Goal: Information Seeking & Learning: Learn about a topic

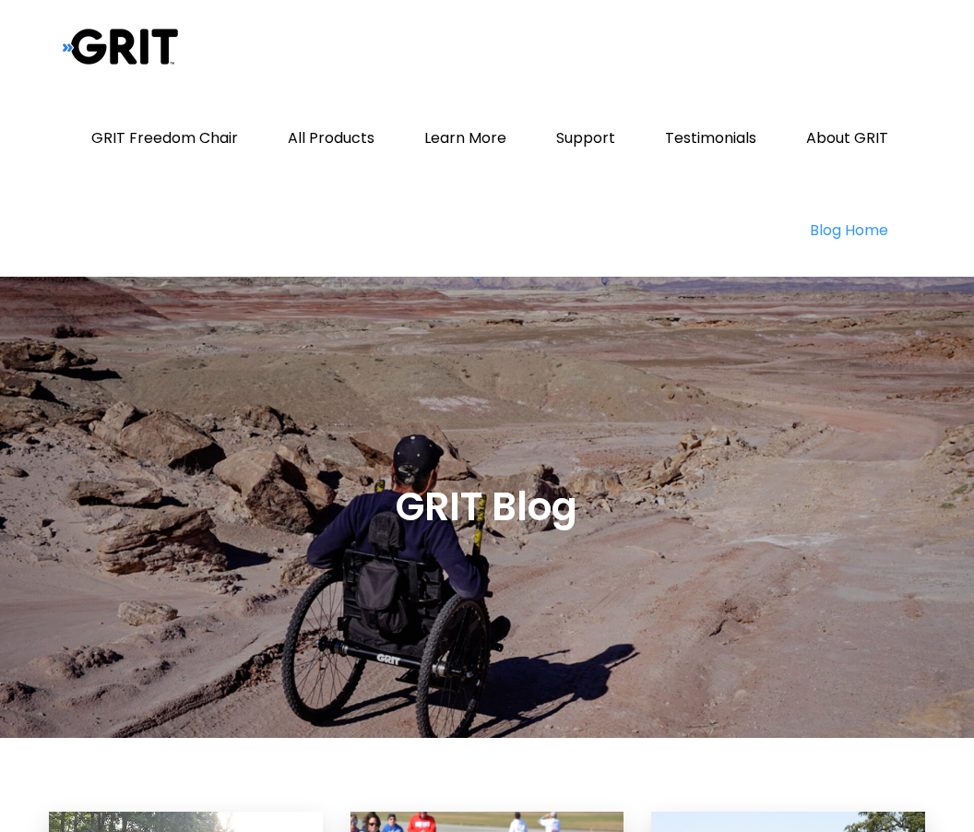
click at [339, 141] on link "All Products" at bounding box center [331, 138] width 133 height 92
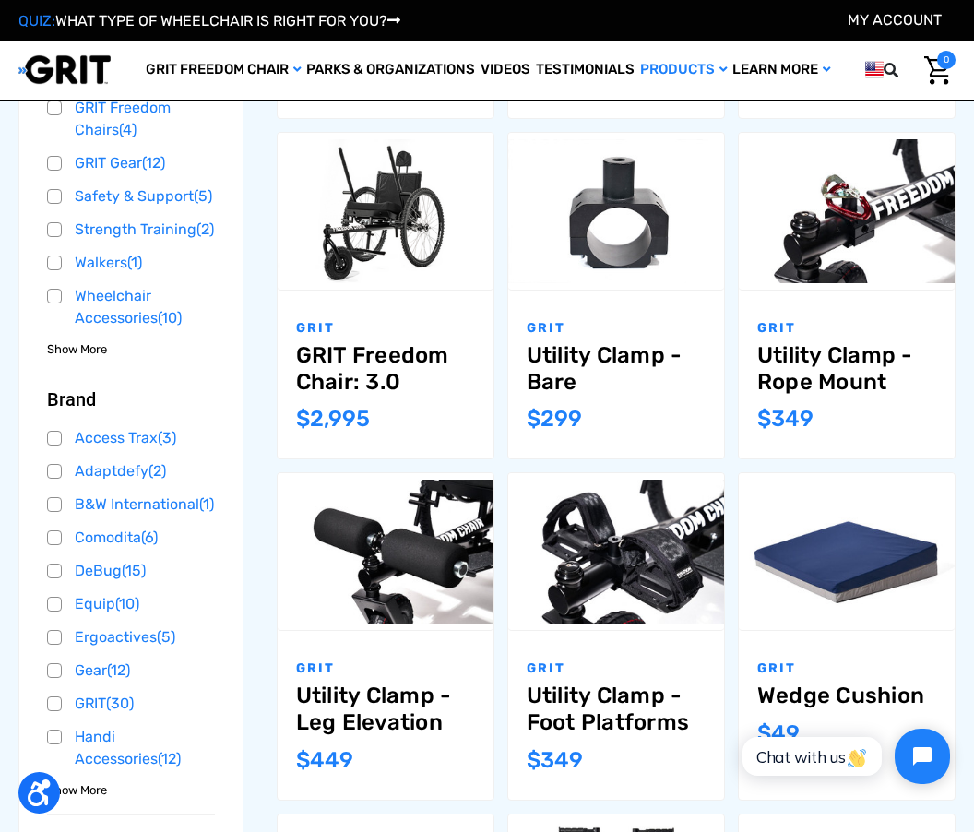
click at [400, 668] on p "GRIT" at bounding box center [385, 667] width 179 height 19
click at [445, 516] on label "Compare" at bounding box center [385, 530] width 124 height 41
click at [418, 523] on input "Compare" at bounding box center [412, 529] width 12 height 12
click at [412, 533] on input "Compare" at bounding box center [412, 529] width 12 height 12
checkbox input "false"
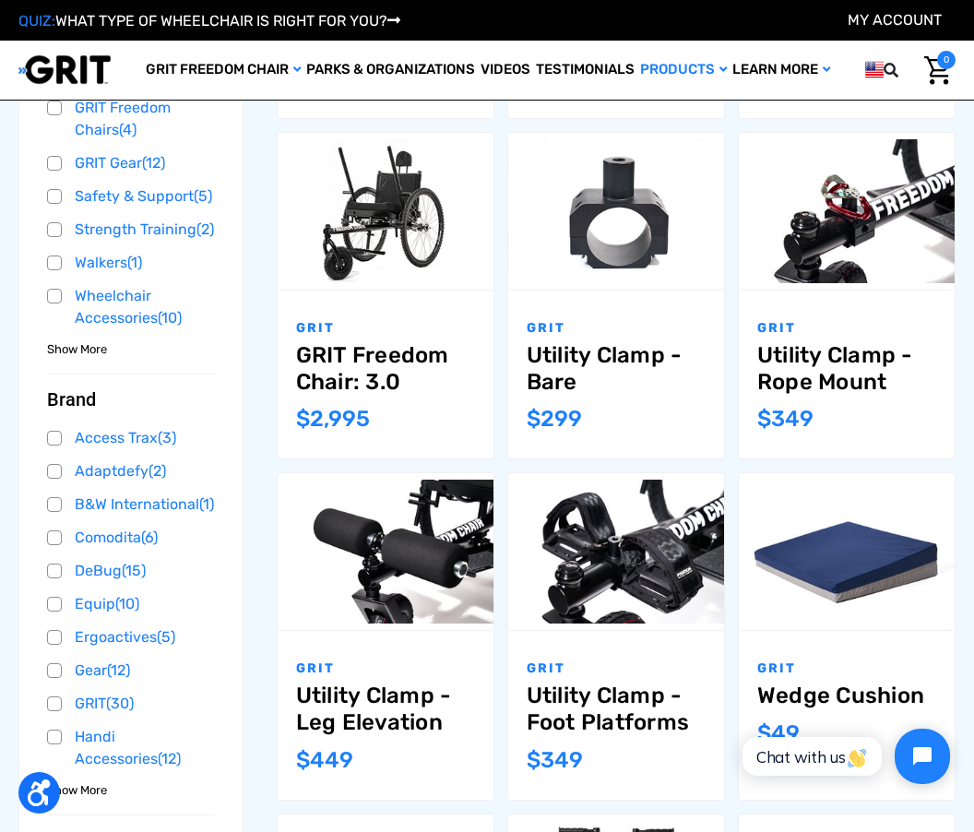
click at [428, 716] on link "Utility Clamp - Leg Elevation" at bounding box center [385, 708] width 179 height 53
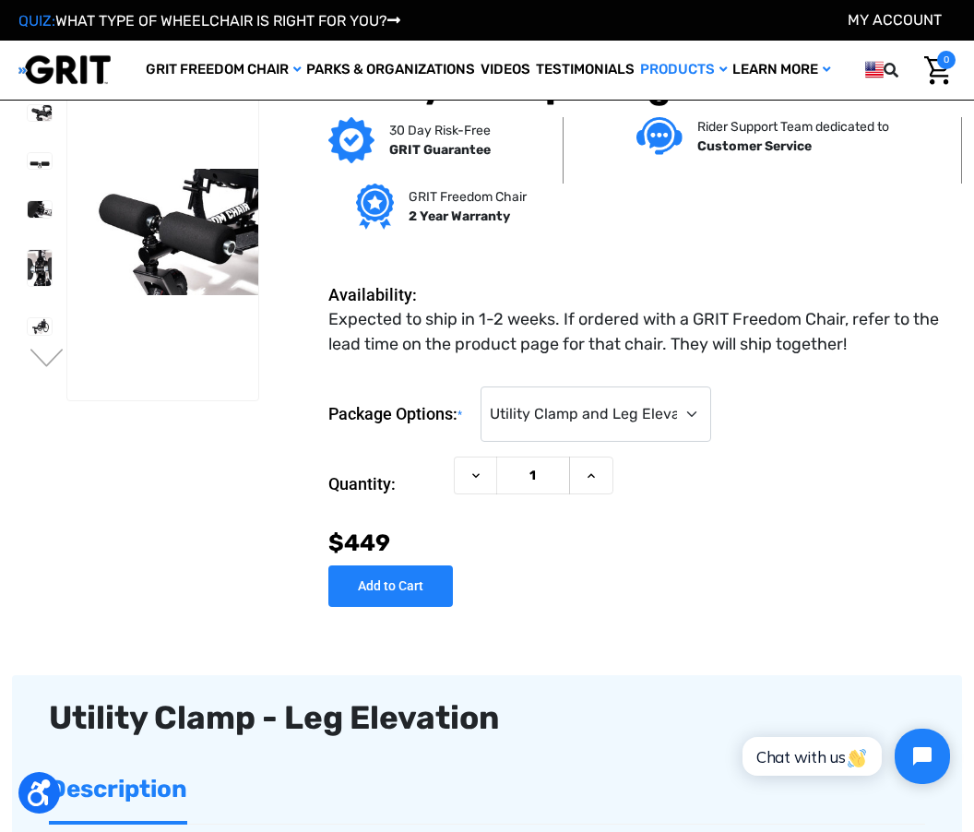
click at [63, 370] on button "Next" at bounding box center [47, 360] width 39 height 22
click at [28, 168] on img at bounding box center [40, 161] width 24 height 16
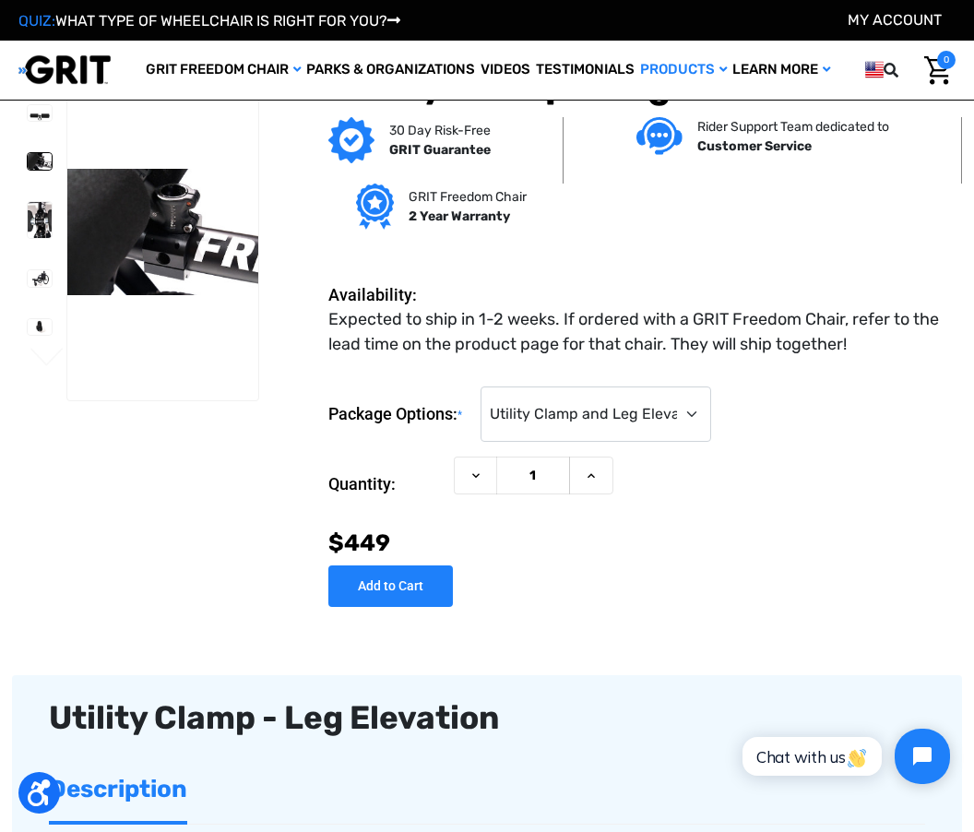
click at [28, 231] on img at bounding box center [40, 220] width 24 height 36
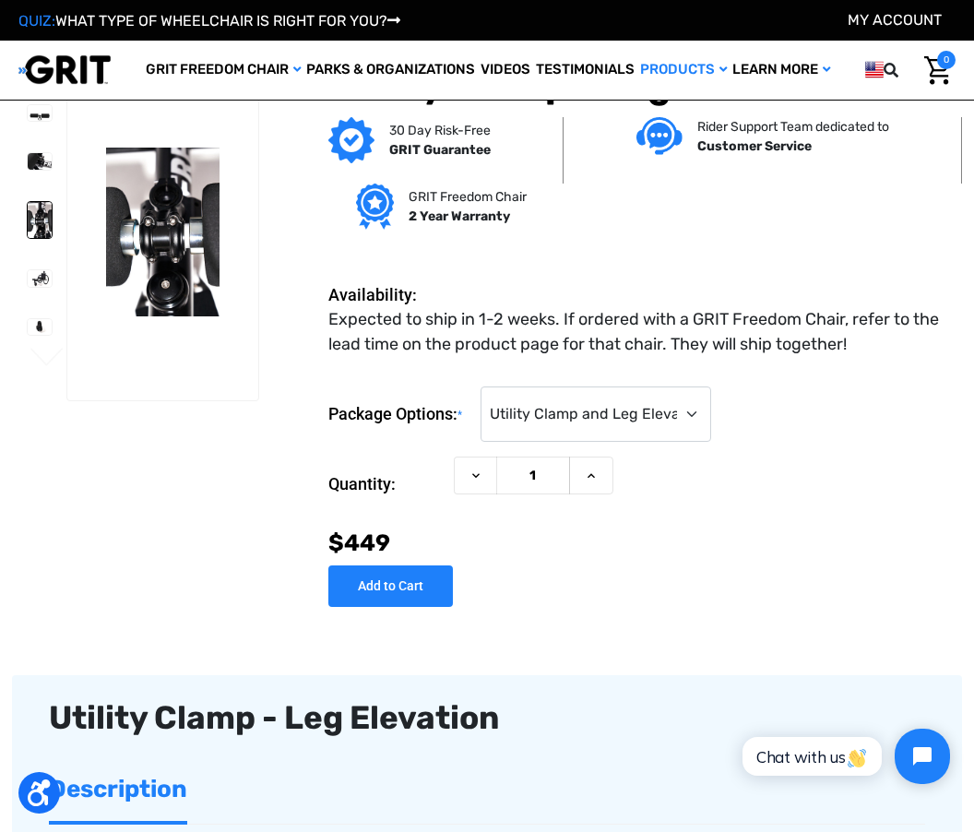
click at [28, 278] on img at bounding box center [40, 278] width 24 height 16
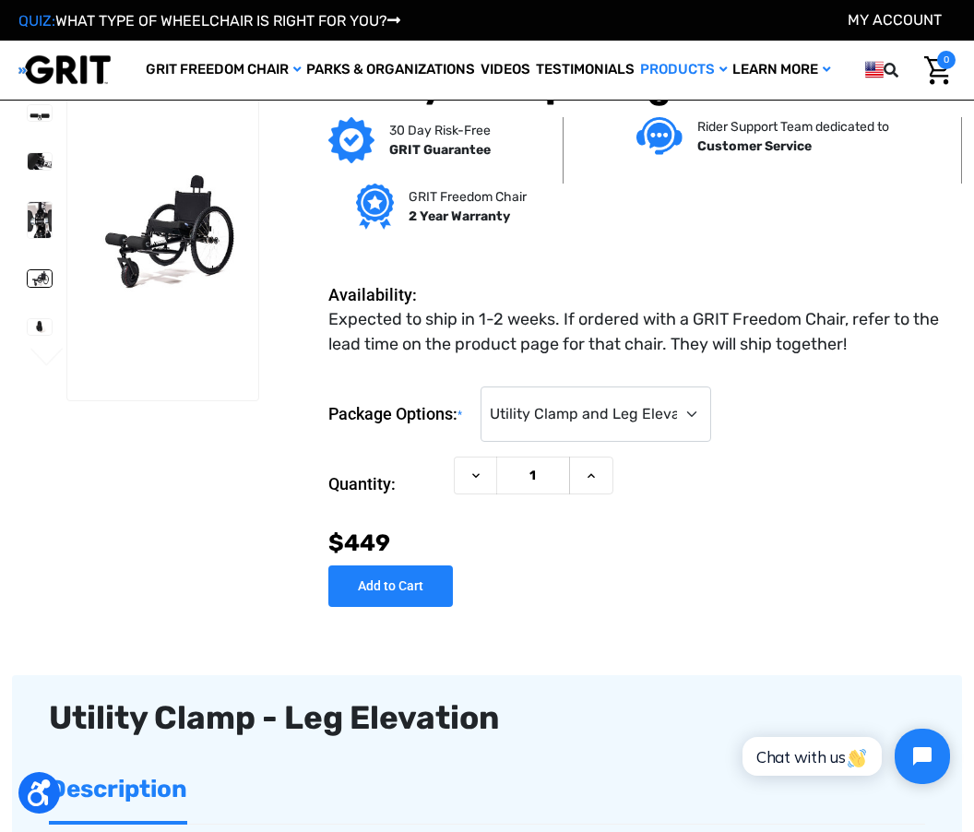
click at [28, 324] on img at bounding box center [40, 327] width 24 height 16
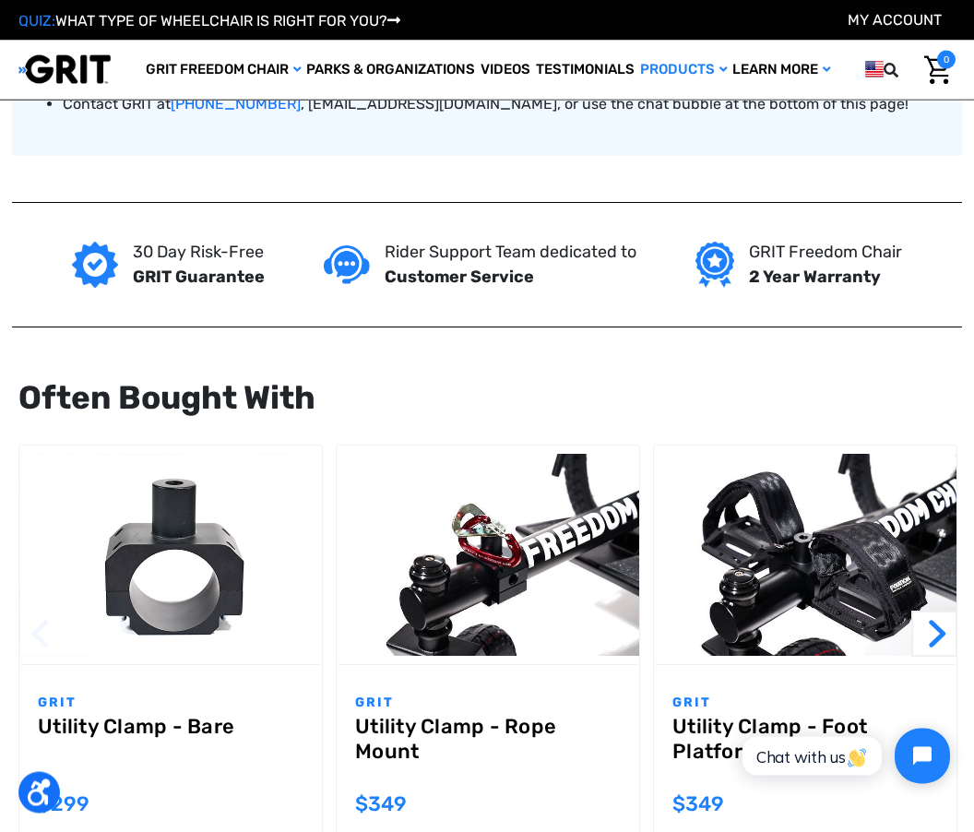
scroll to position [1348, 0]
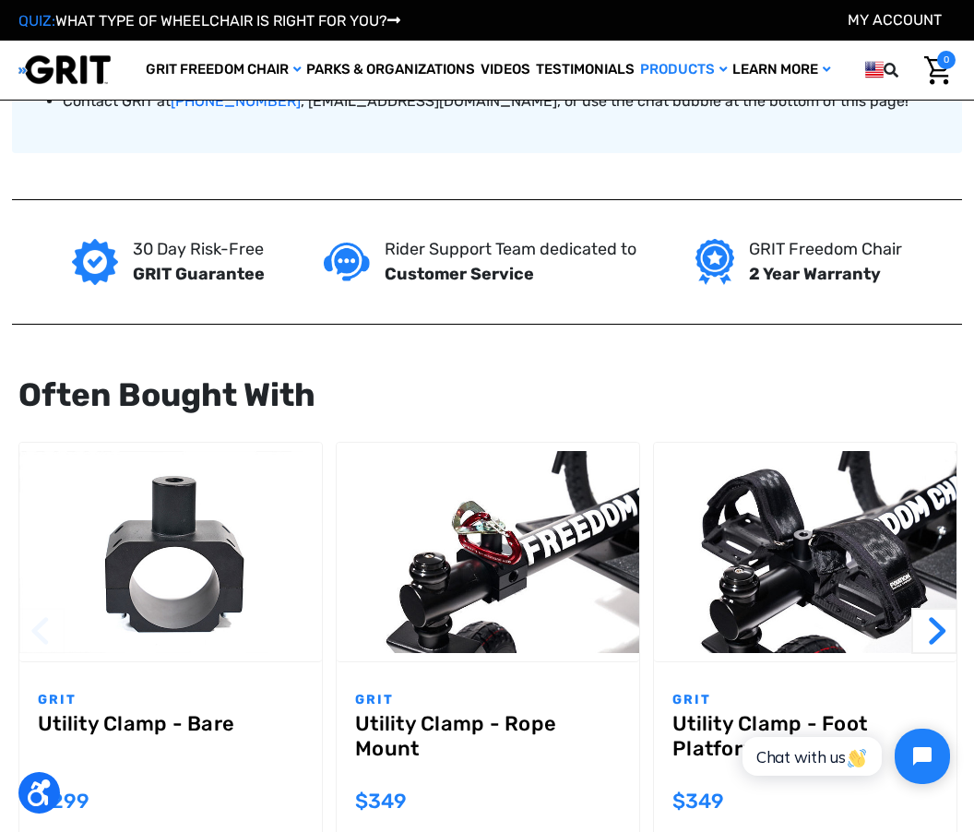
click at [843, 611] on img "Utility Clamp - Foot Platforms,$349.00\a" at bounding box center [805, 552] width 302 height 202
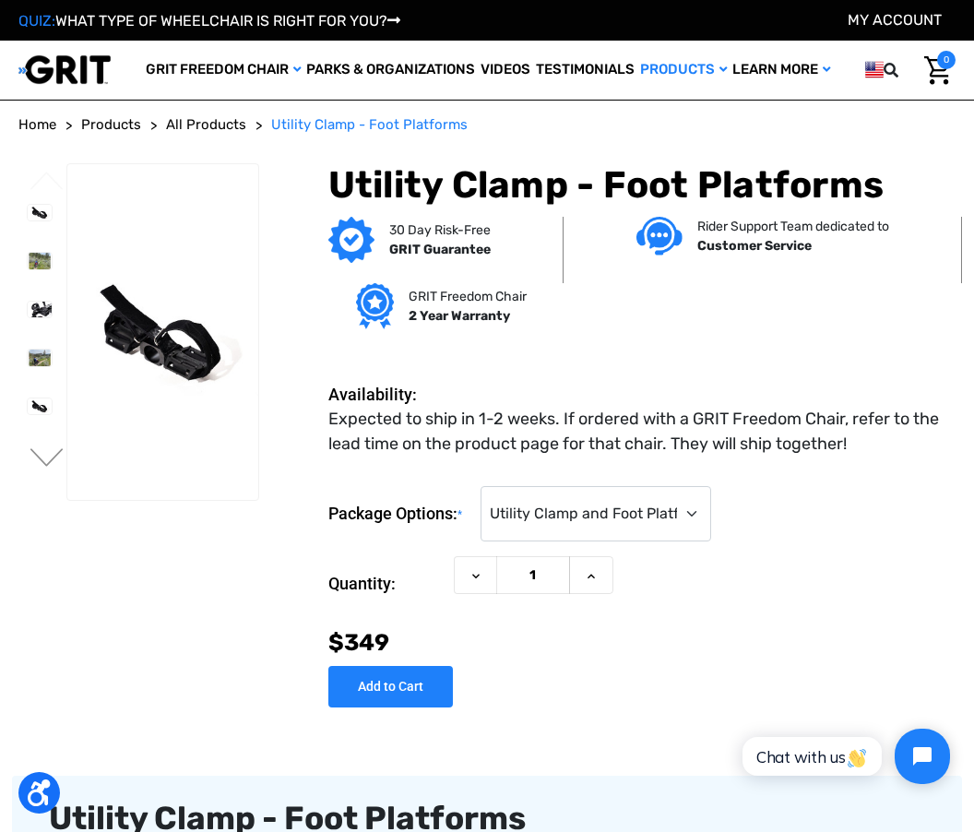
click at [28, 257] on img at bounding box center [40, 261] width 24 height 16
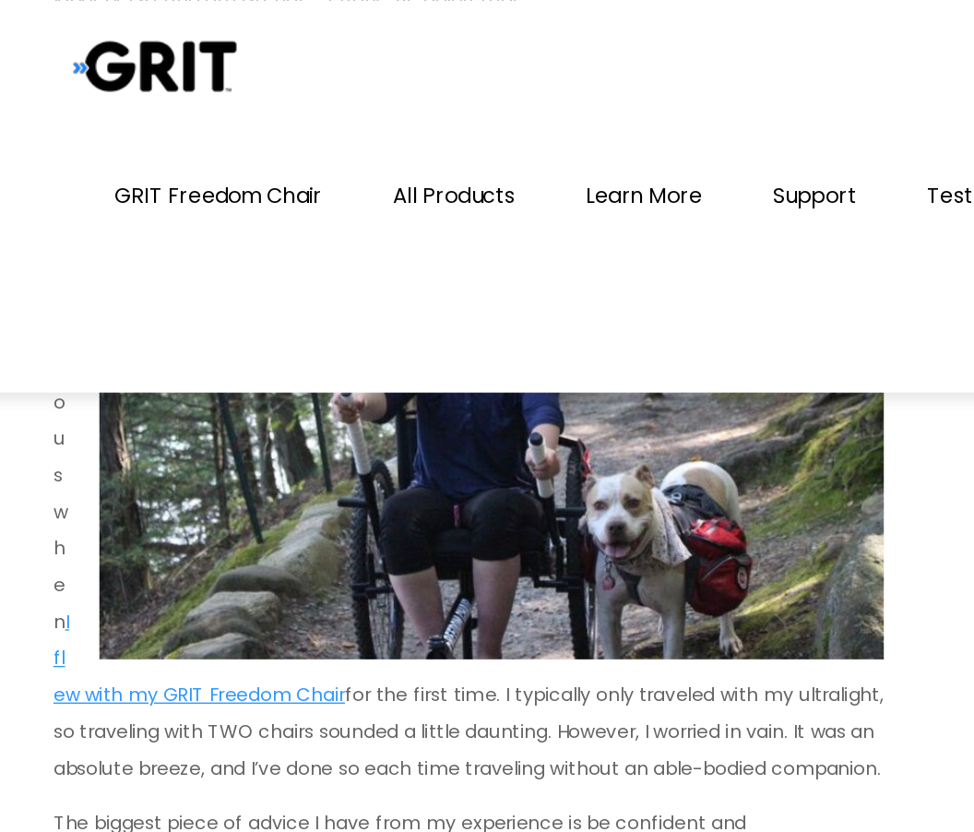
scroll to position [6479, 0]
